Goal: Task Accomplishment & Management: Use online tool/utility

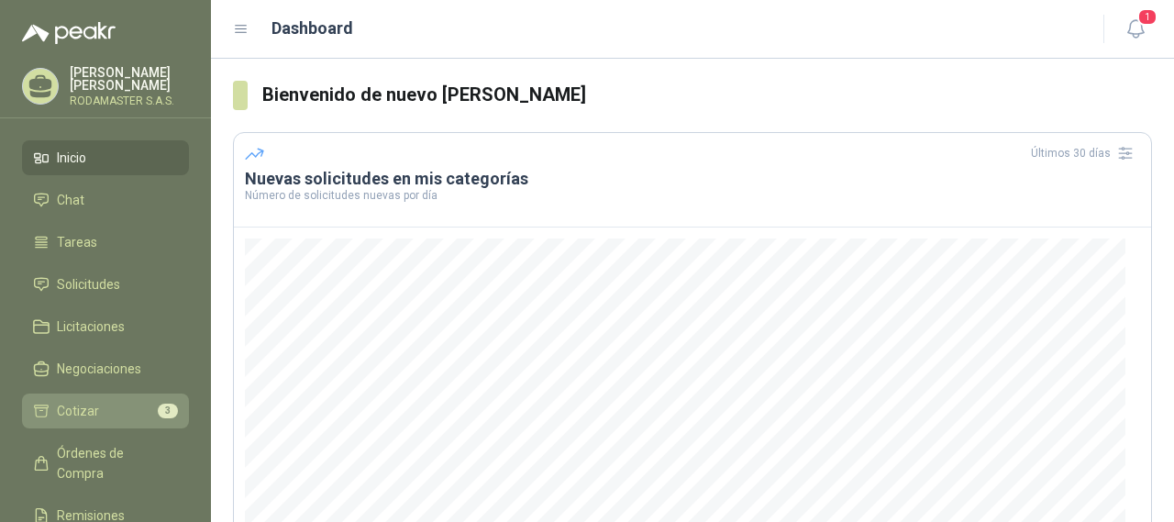
click at [102, 408] on li "Cotizar 3" at bounding box center [105, 411] width 145 height 20
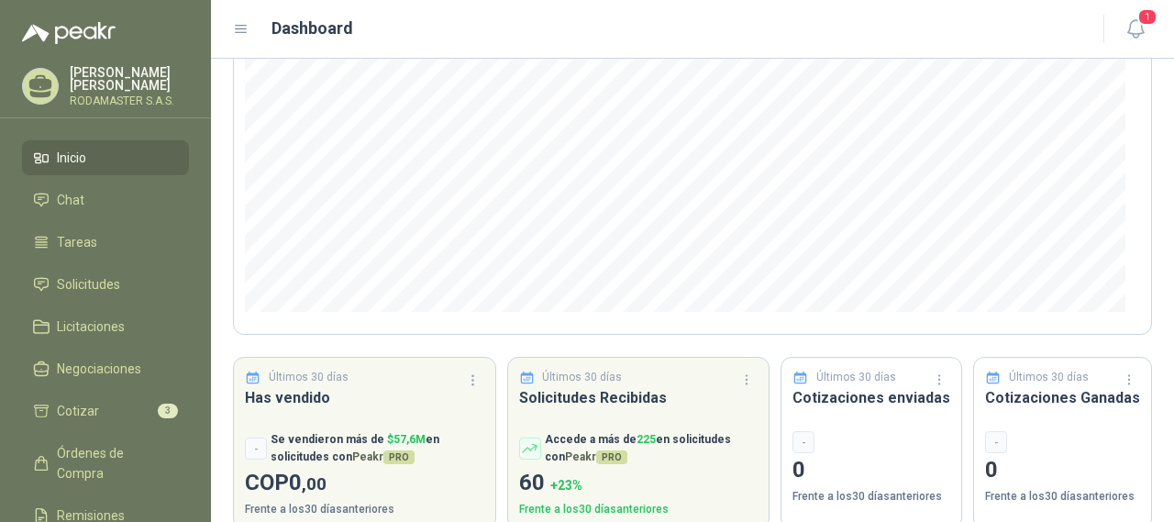
scroll to position [305, 0]
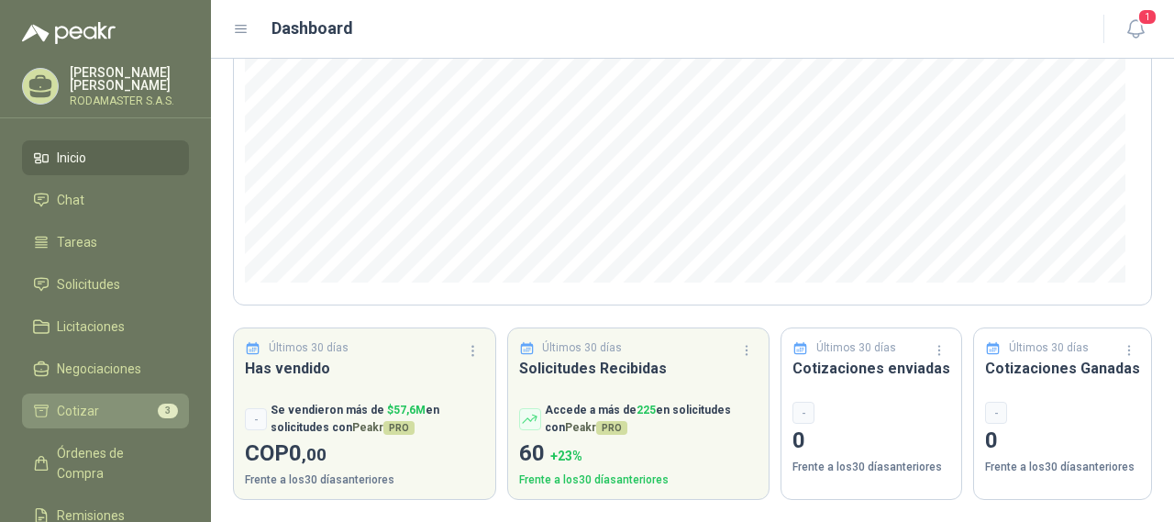
click at [65, 415] on span "Cotizar" at bounding box center [78, 411] width 42 height 20
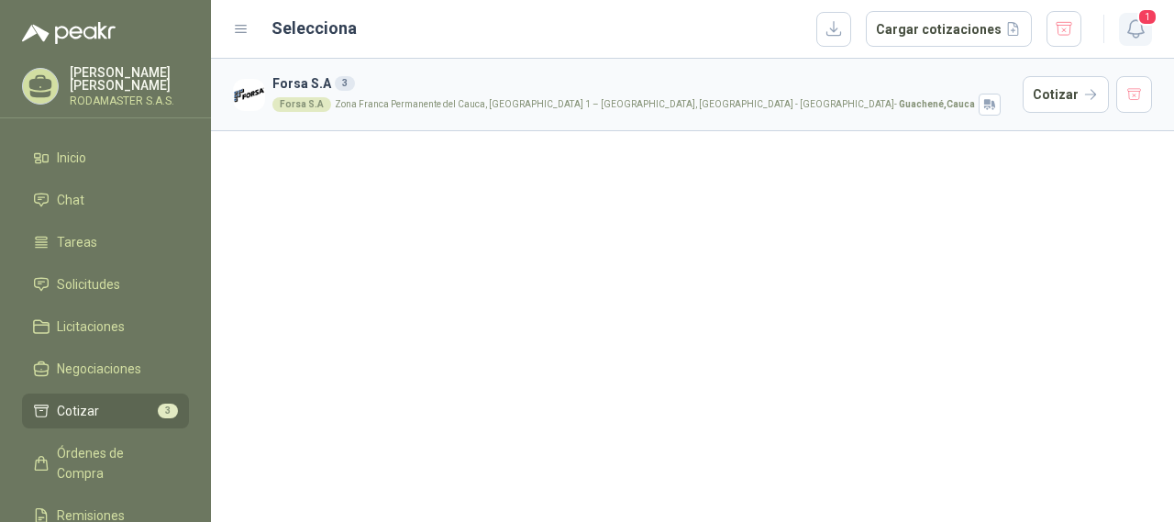
click at [1143, 23] on span "1" at bounding box center [1148, 16] width 20 height 17
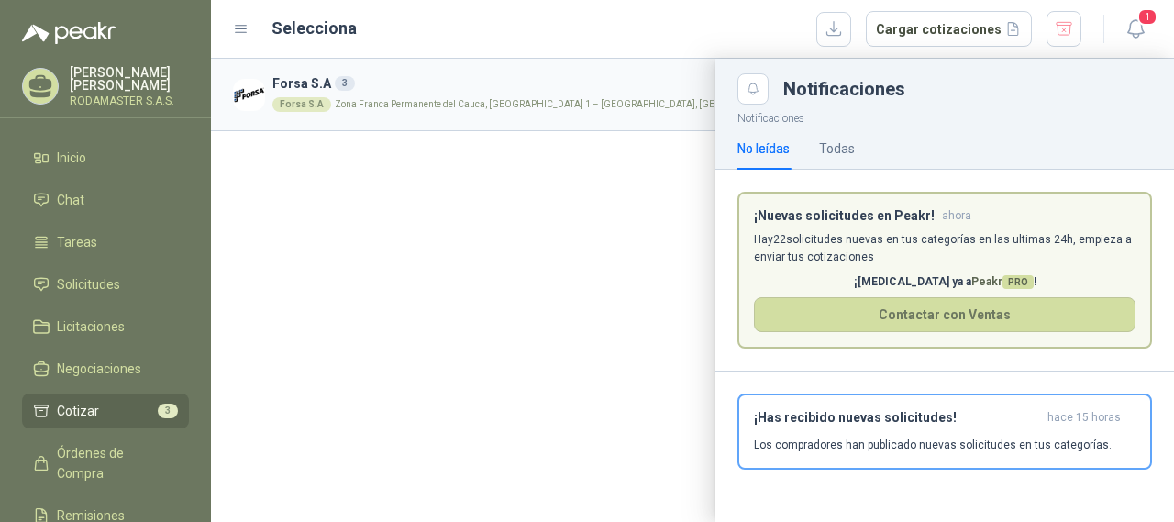
click at [548, 39] on div "Selecciona Cargar cotizaciones" at bounding box center [677, 29] width 811 height 37
click at [1135, 22] on icon "button" at bounding box center [1136, 28] width 23 height 23
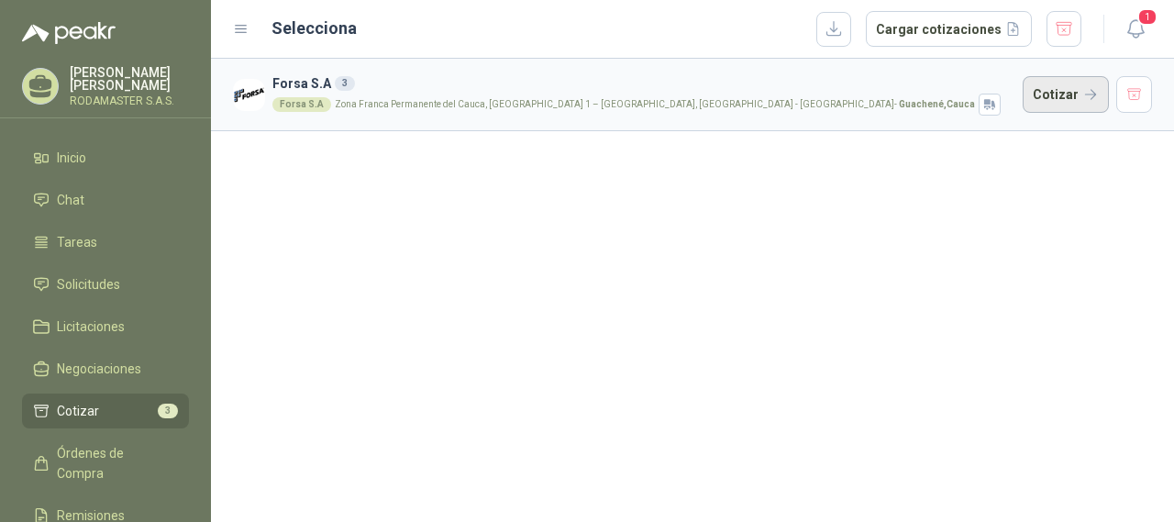
click at [1053, 91] on button "Cotizar" at bounding box center [1066, 94] width 86 height 37
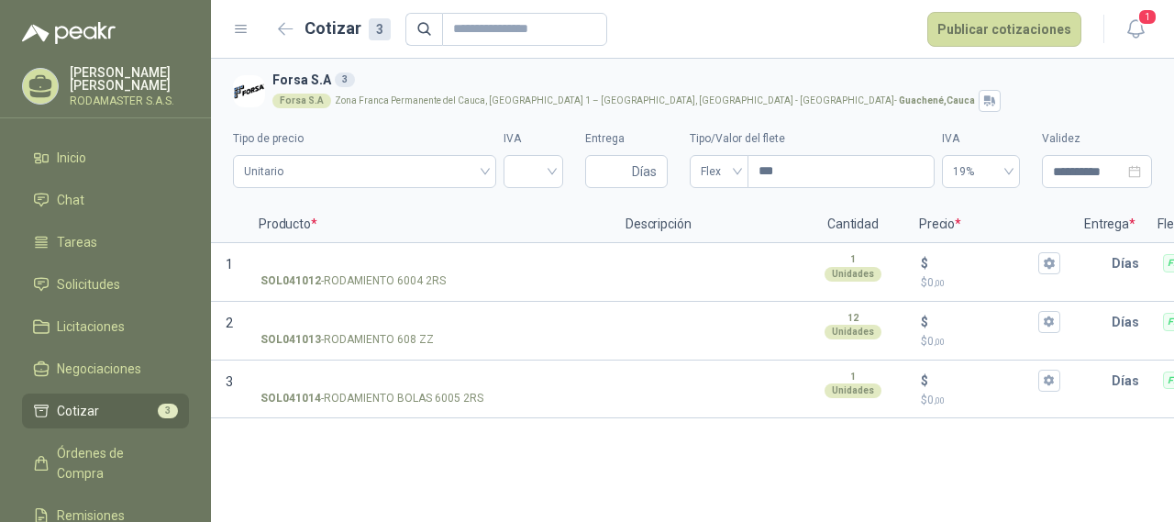
click at [599, 470] on div "**********" at bounding box center [692, 290] width 963 height 463
click at [90, 369] on span "Negociaciones" at bounding box center [99, 369] width 84 height 20
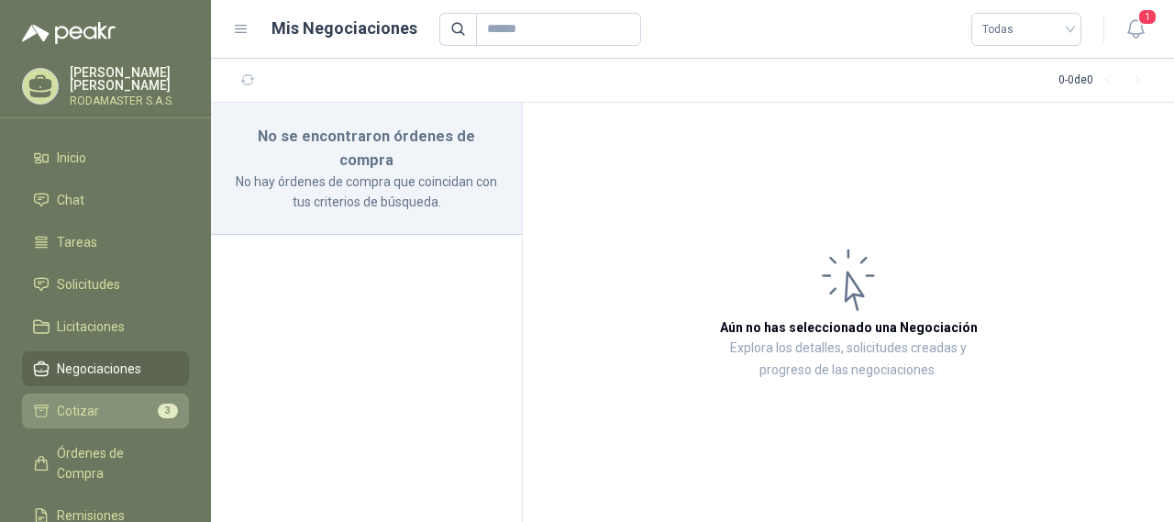
click at [70, 413] on span "Cotizar" at bounding box center [78, 411] width 42 height 20
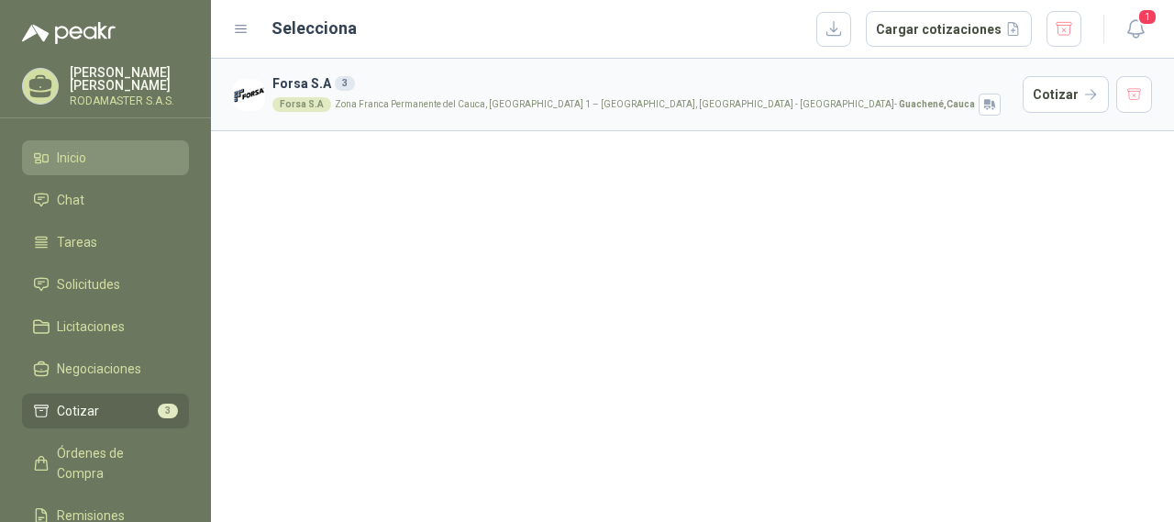
click at [74, 158] on span "Inicio" at bounding box center [71, 158] width 29 height 20
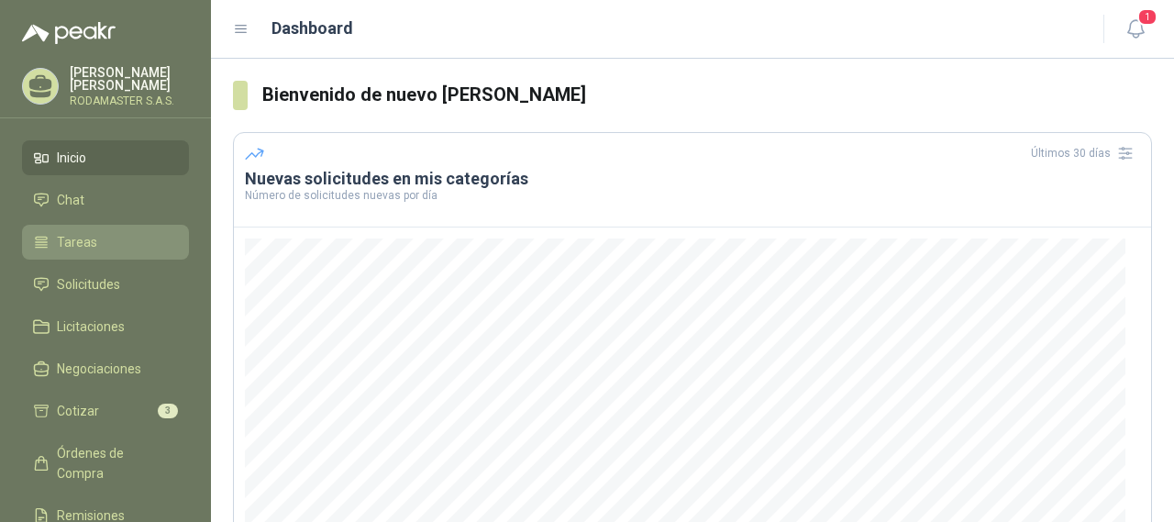
click at [88, 246] on span "Tareas" at bounding box center [77, 242] width 40 height 20
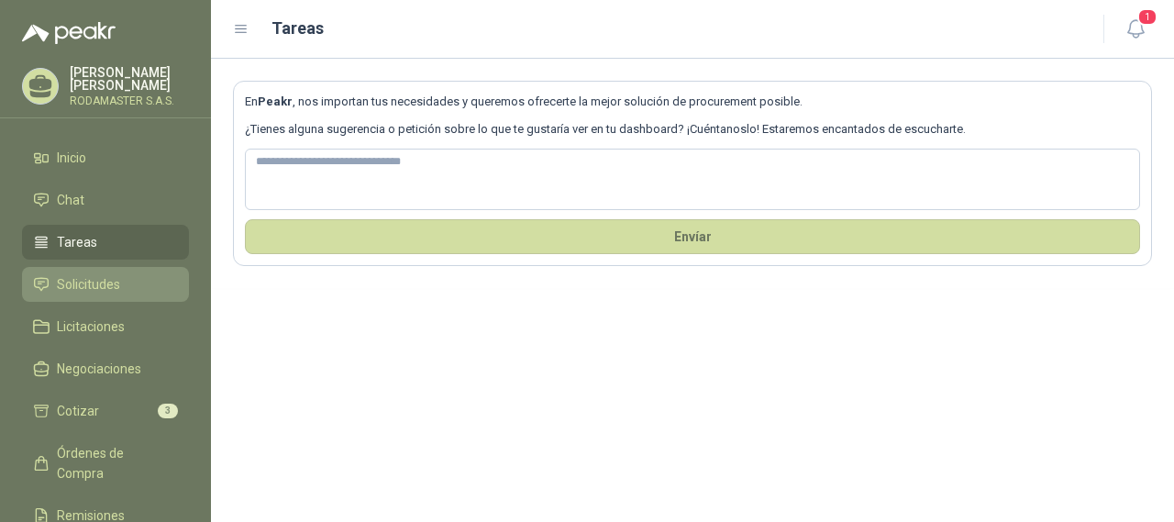
click at [91, 284] on span "Solicitudes" at bounding box center [88, 284] width 63 height 20
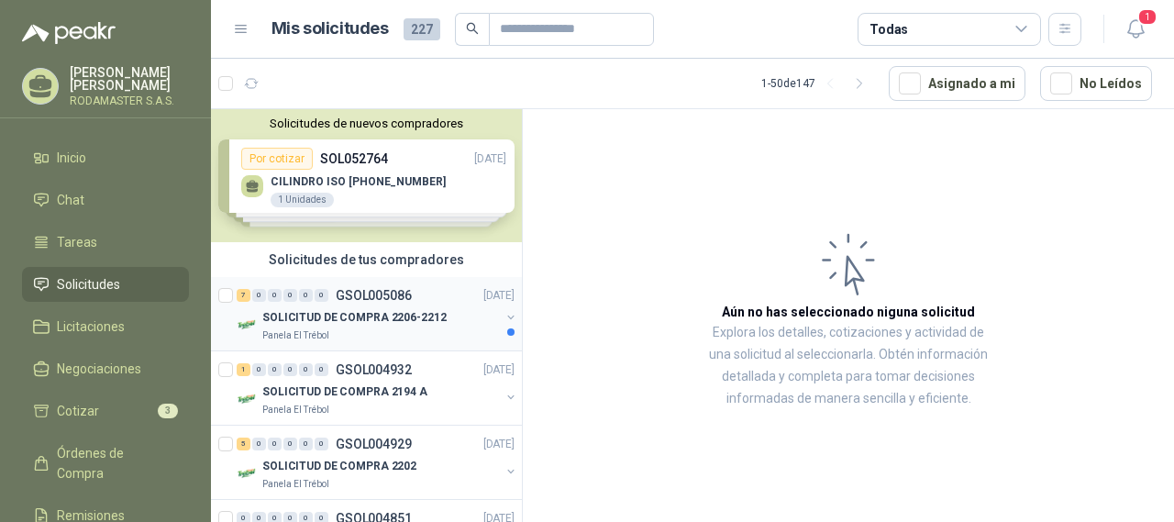
scroll to position [92, 0]
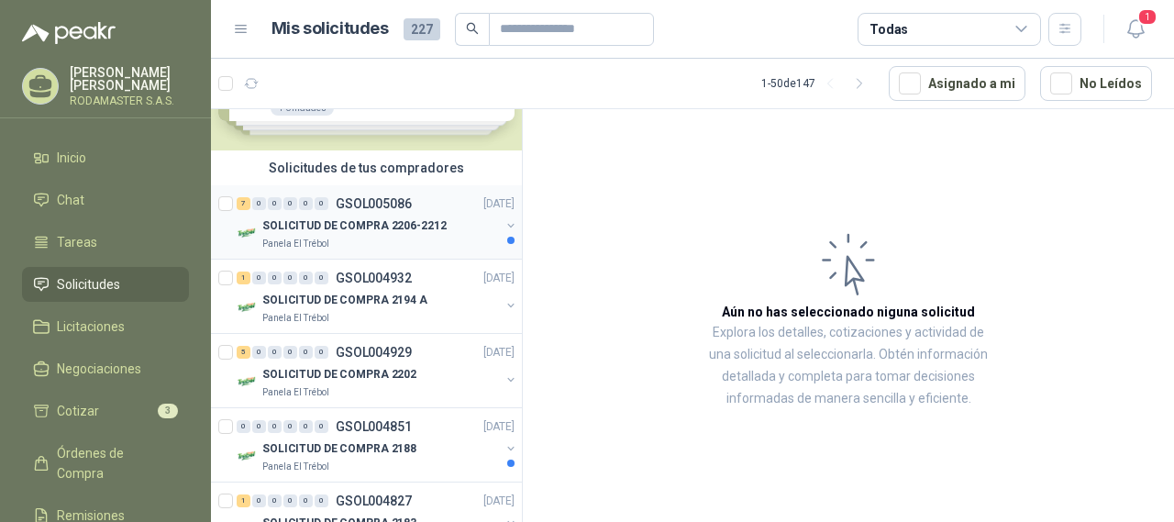
click at [358, 232] on p "SOLICITUD DE COMPRA 2206-2212" at bounding box center [354, 225] width 184 height 17
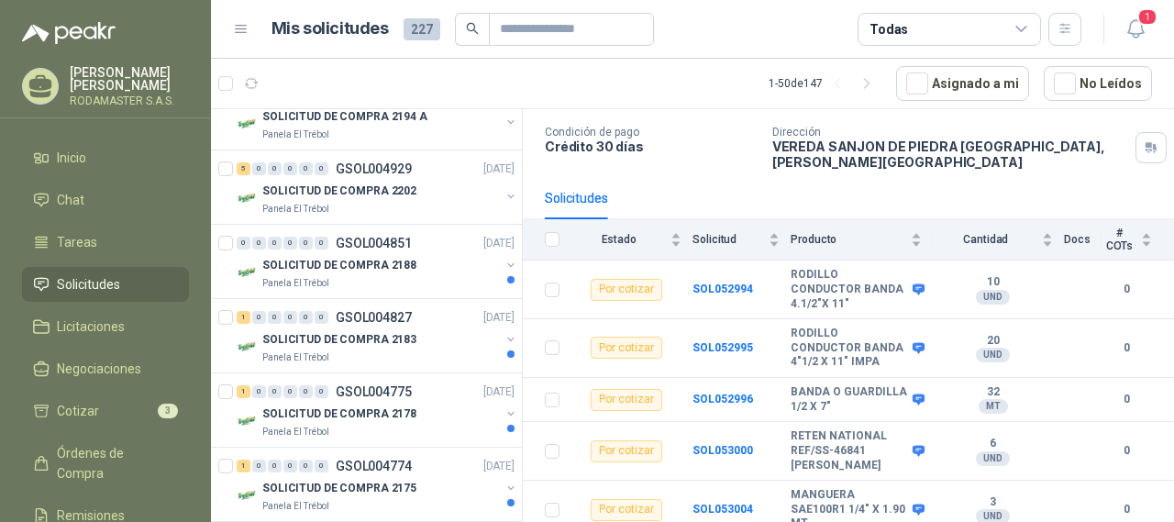
scroll to position [204, 0]
